Goal: Transaction & Acquisition: Purchase product/service

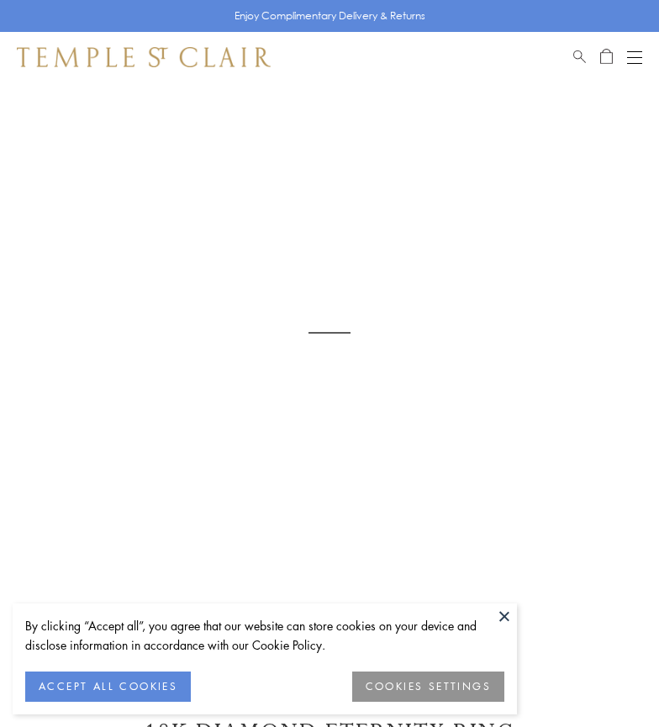
scroll to position [82, 0]
click at [504, 615] on button at bounding box center [503, 615] width 25 height 25
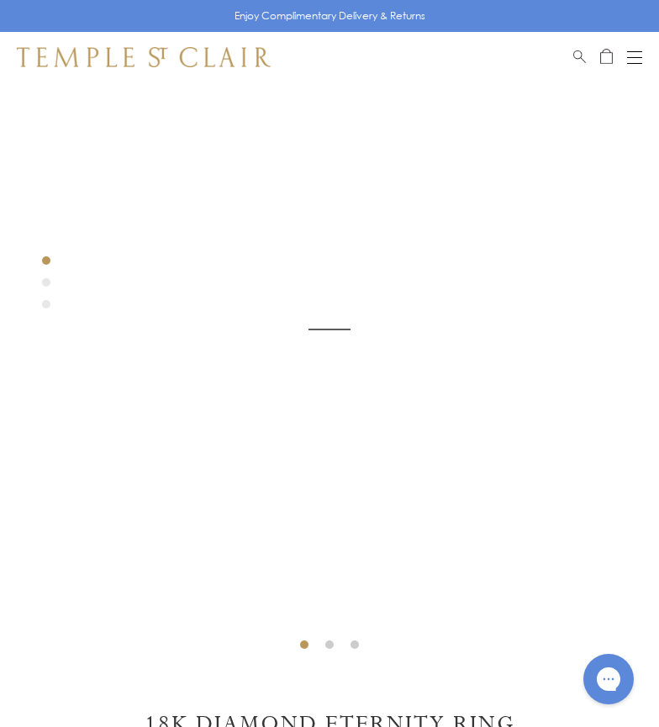
scroll to position [0, 0]
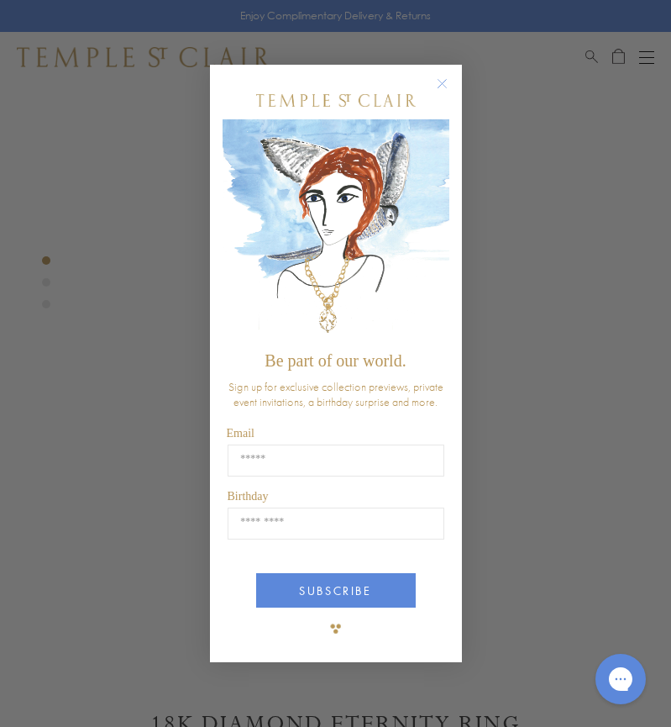
click at [439, 84] on circle "Close dialog" at bounding box center [442, 83] width 20 height 20
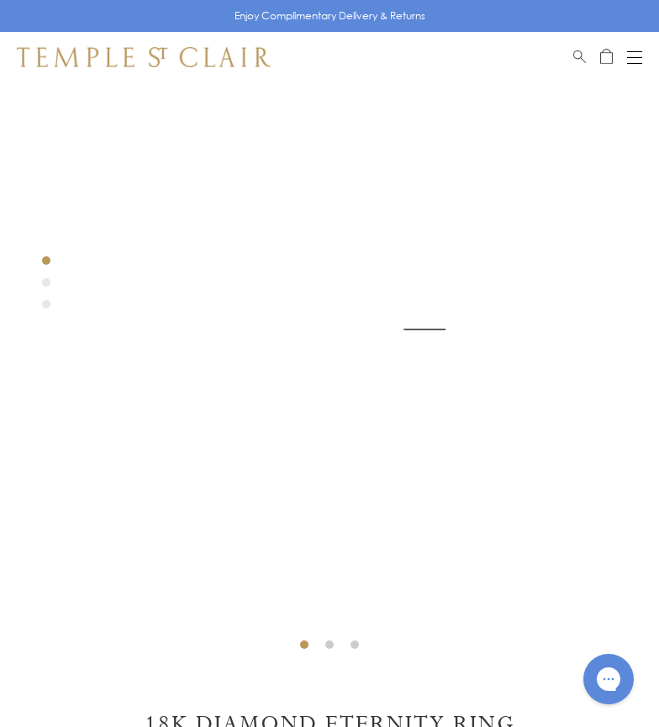
click at [419, 140] on img at bounding box center [424, 329] width 659 height 659
click at [337, 247] on img at bounding box center [666, 329] width 659 height 659
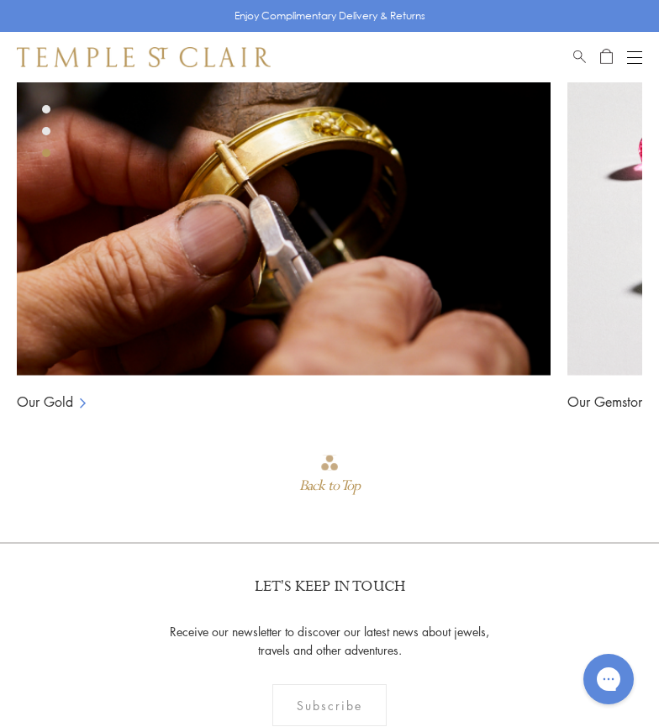
scroll to position [1751, 0]
